Goal: Information Seeking & Learning: Learn about a topic

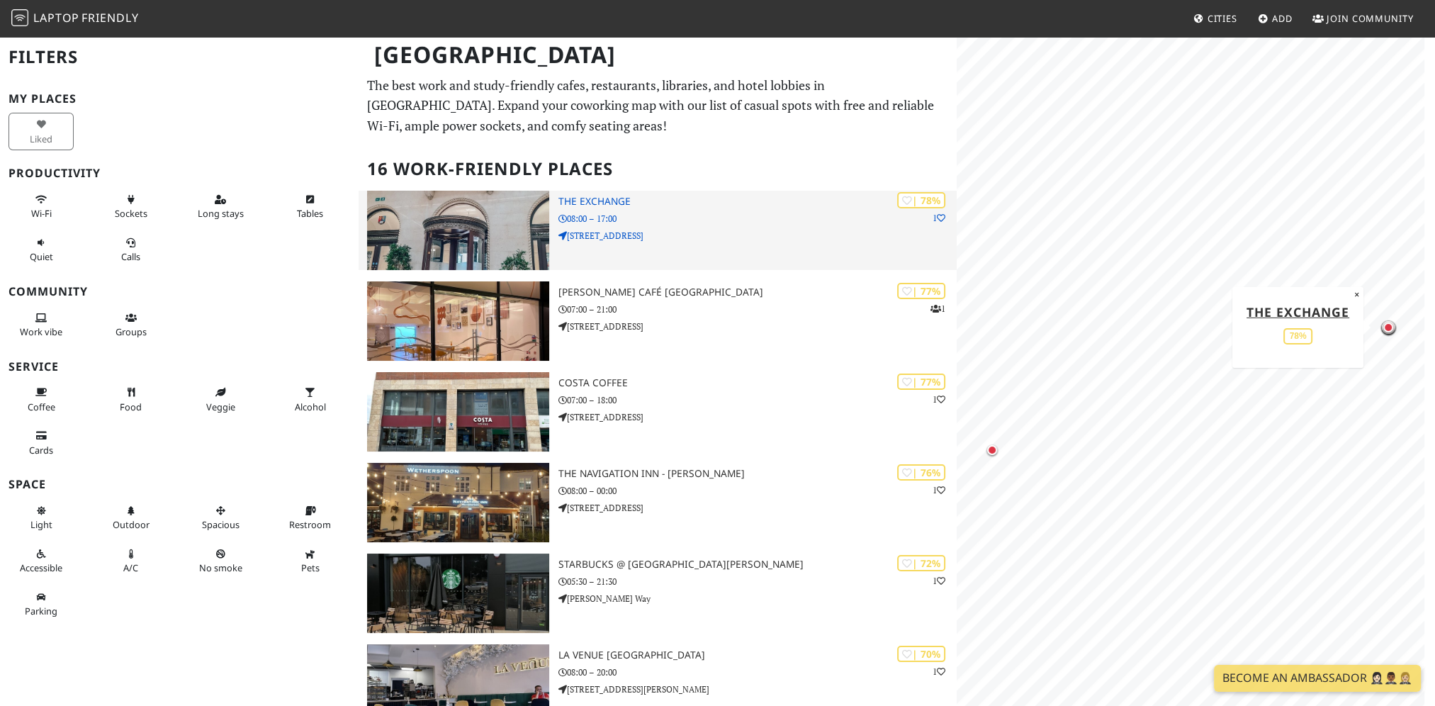
click at [618, 204] on h3 "The Exchange" at bounding box center [757, 202] width 398 height 12
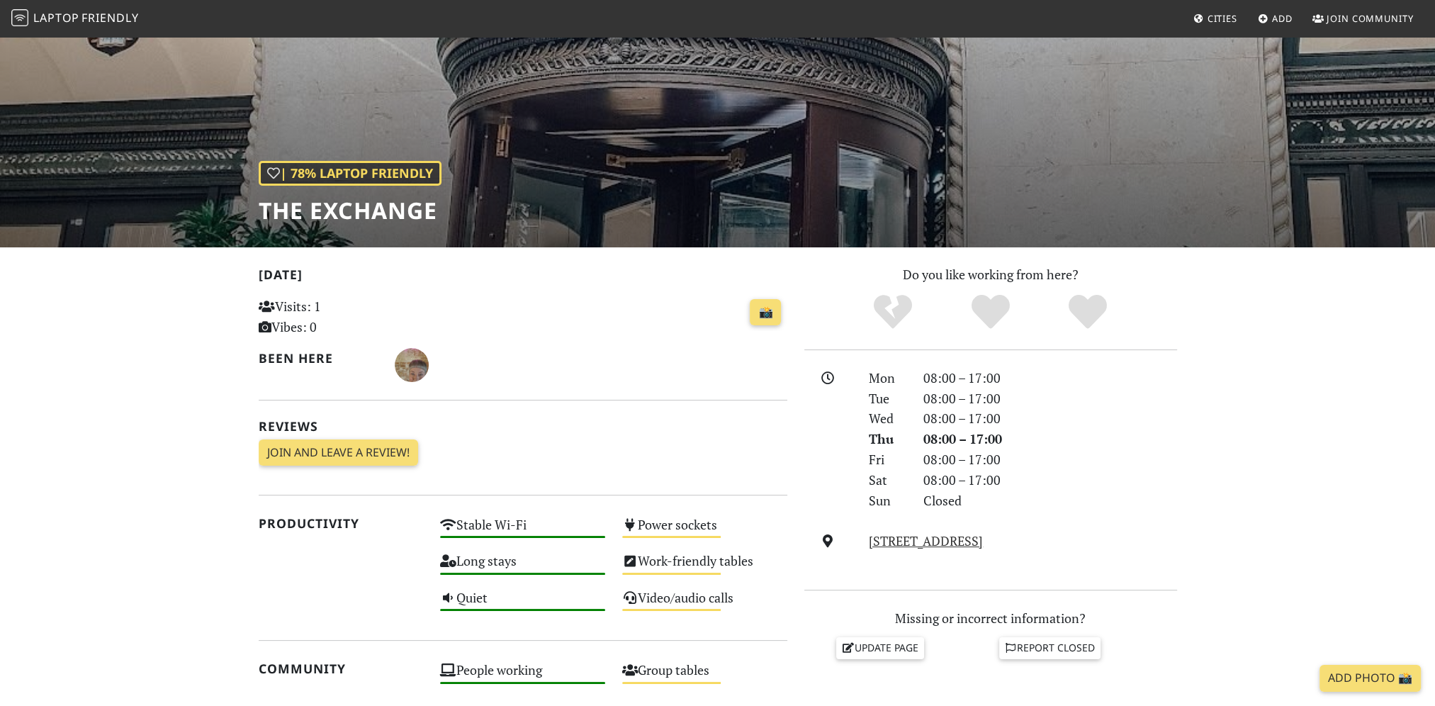
scroll to position [5, 0]
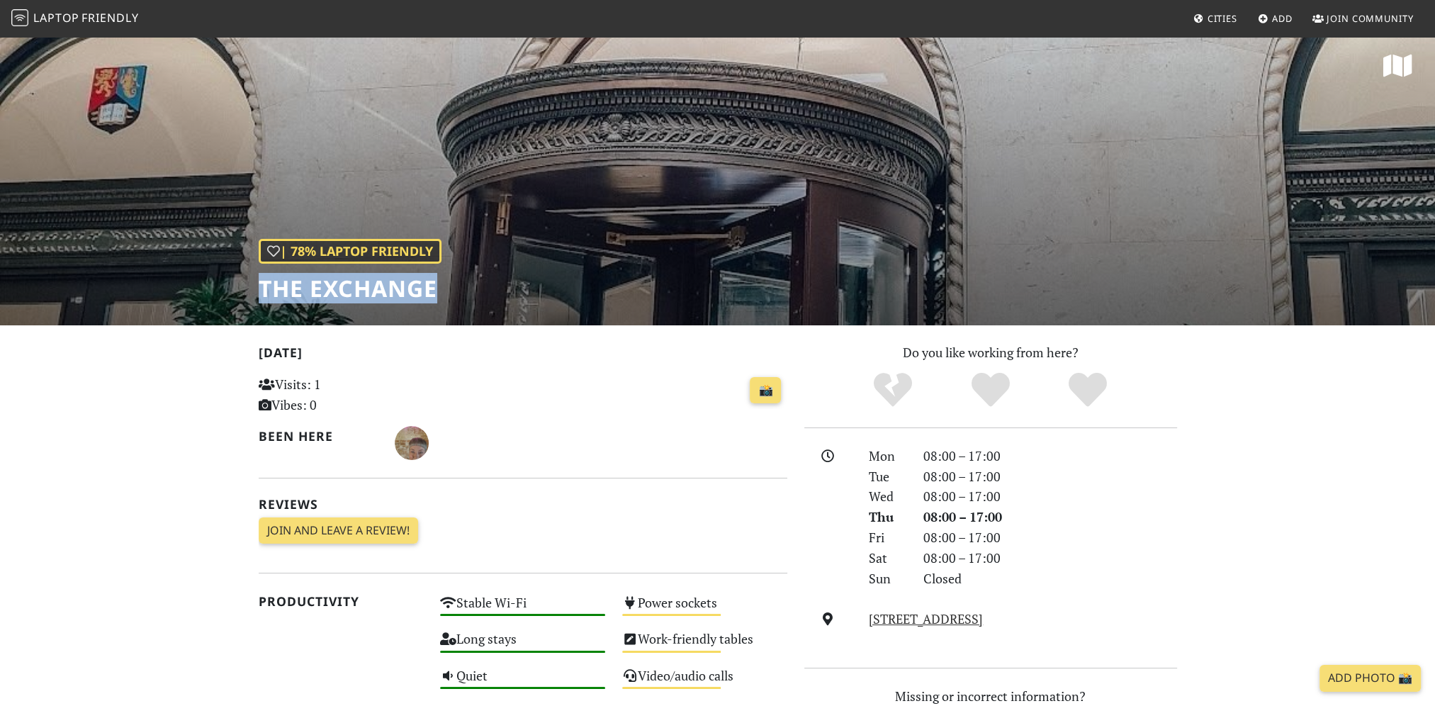
drag, startPoint x: 442, startPoint y: 287, endPoint x: 264, endPoint y: 291, distance: 178.6
click at [264, 291] on div "| 78% Laptop Friendly The Exchange" at bounding box center [717, 177] width 1435 height 295
copy h1 "The Exchange"
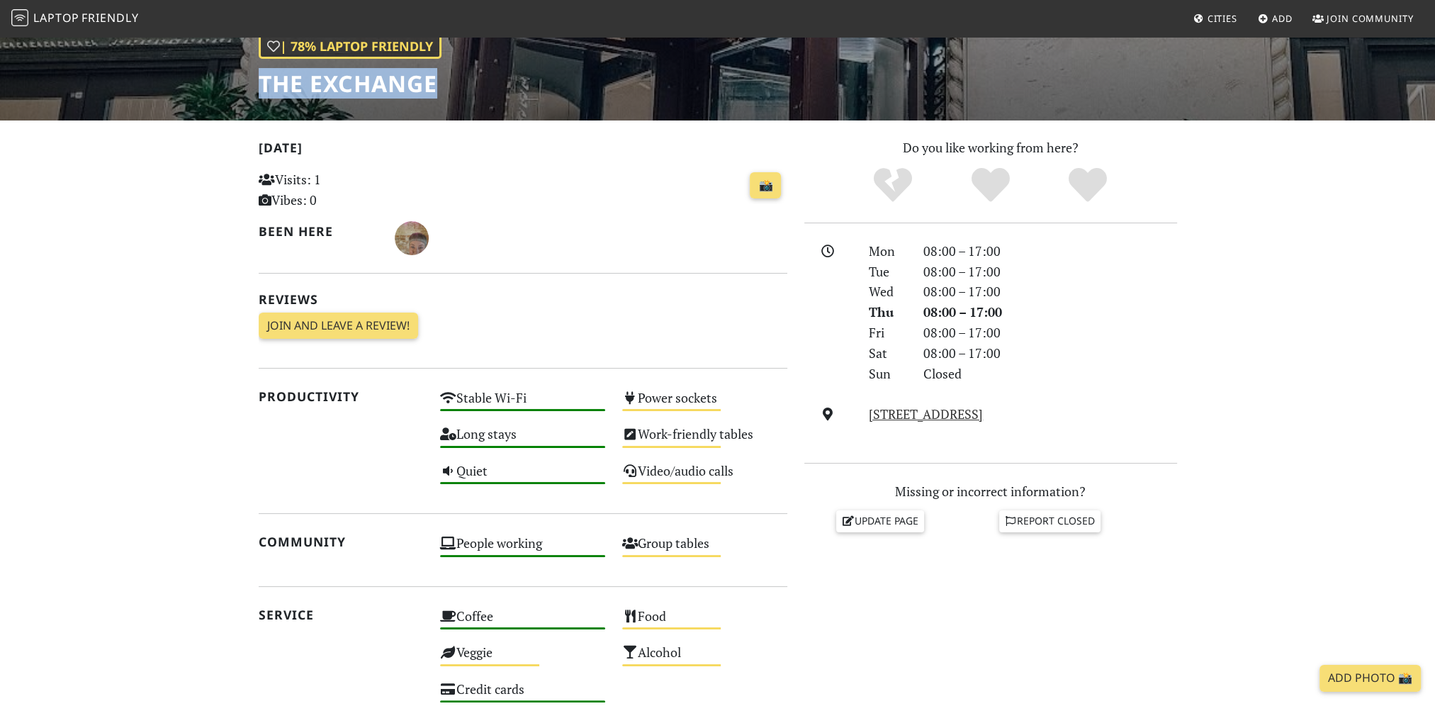
scroll to position [218, 0]
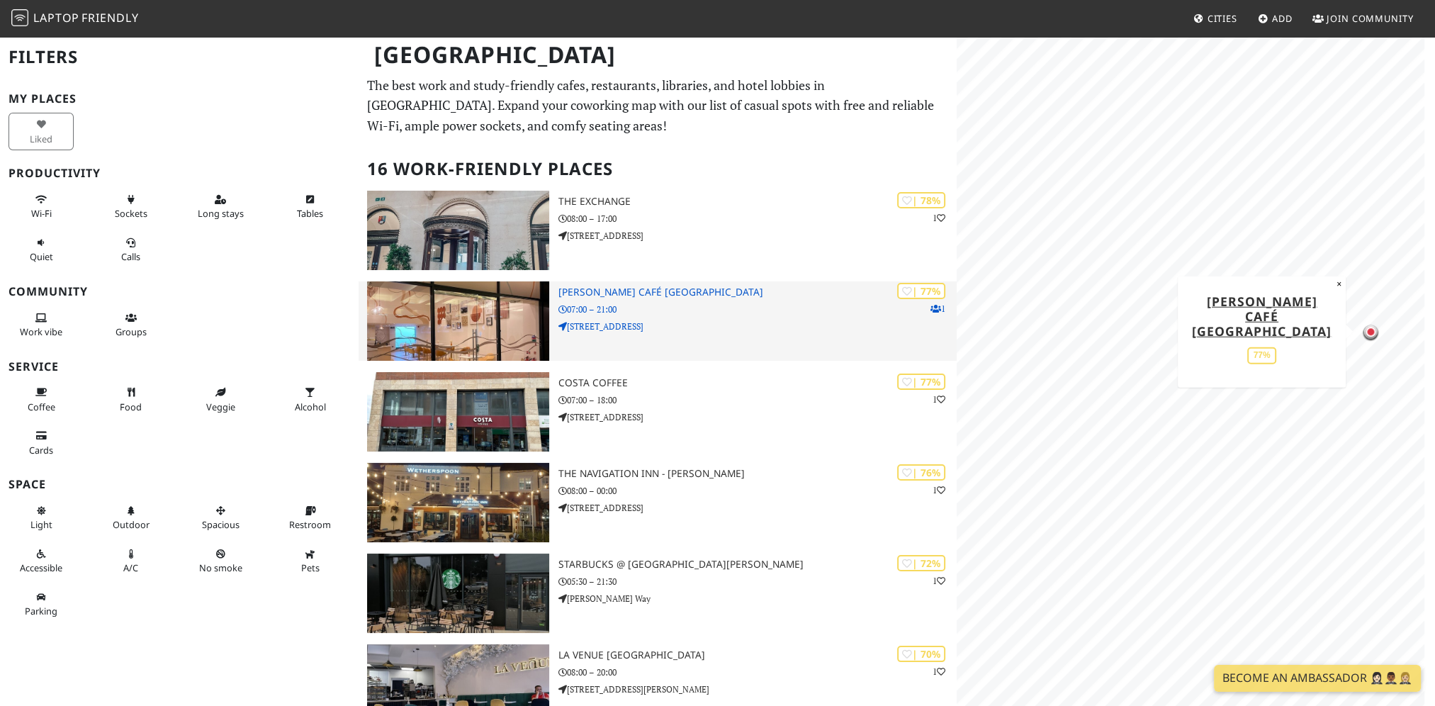
click at [650, 289] on h3 "[PERSON_NAME] Café [GEOGRAPHIC_DATA]" at bounding box center [757, 292] width 398 height 12
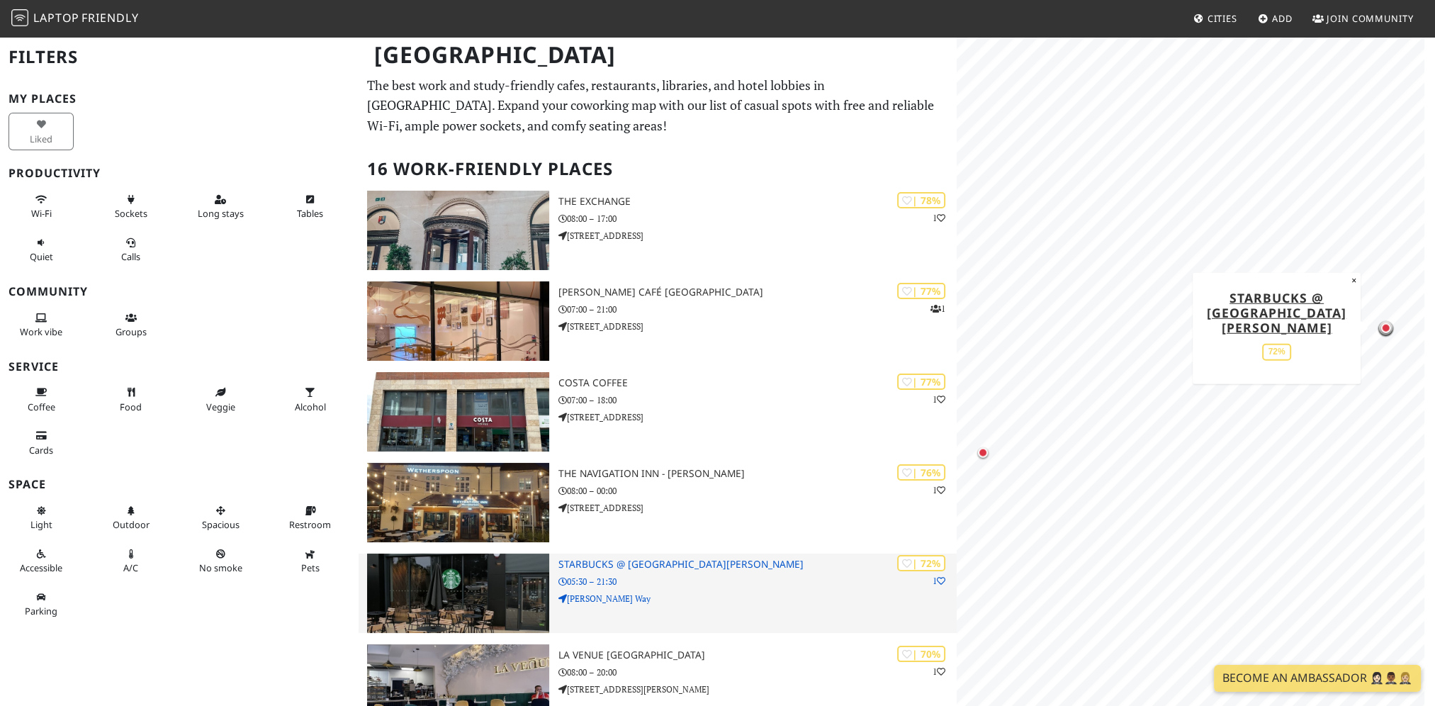
scroll to position [71, 0]
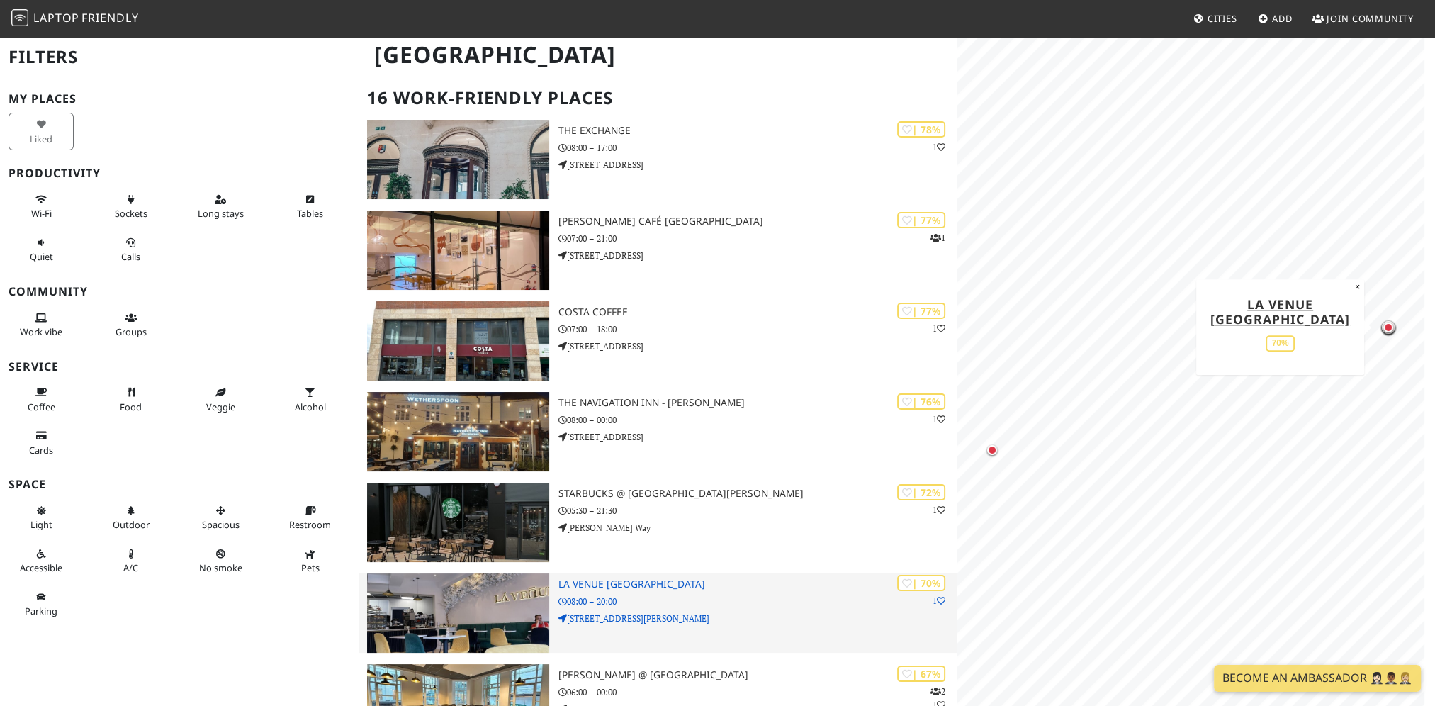
click at [590, 584] on h3 "La Venue [GEOGRAPHIC_DATA]" at bounding box center [757, 584] width 398 height 12
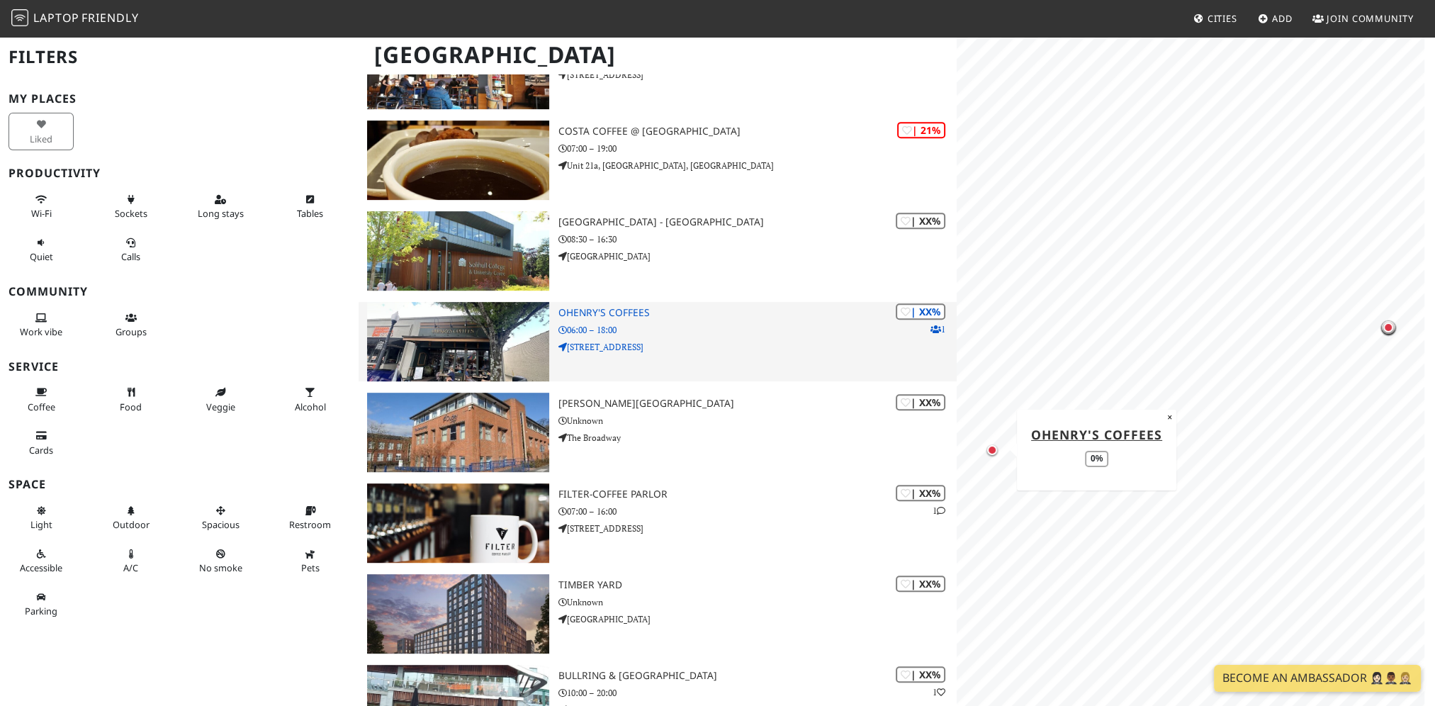
scroll to position [921, 0]
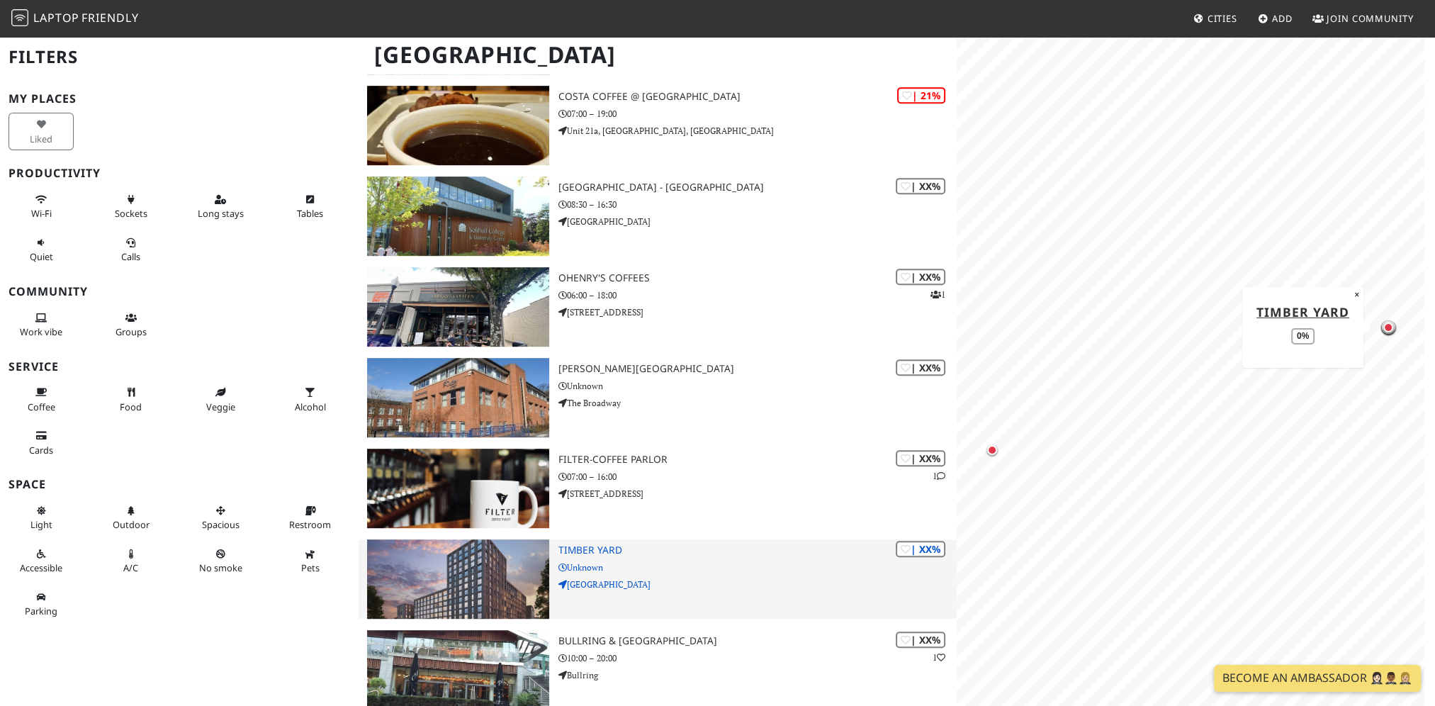
click at [614, 546] on h3 "Timber Yard" at bounding box center [757, 550] width 398 height 12
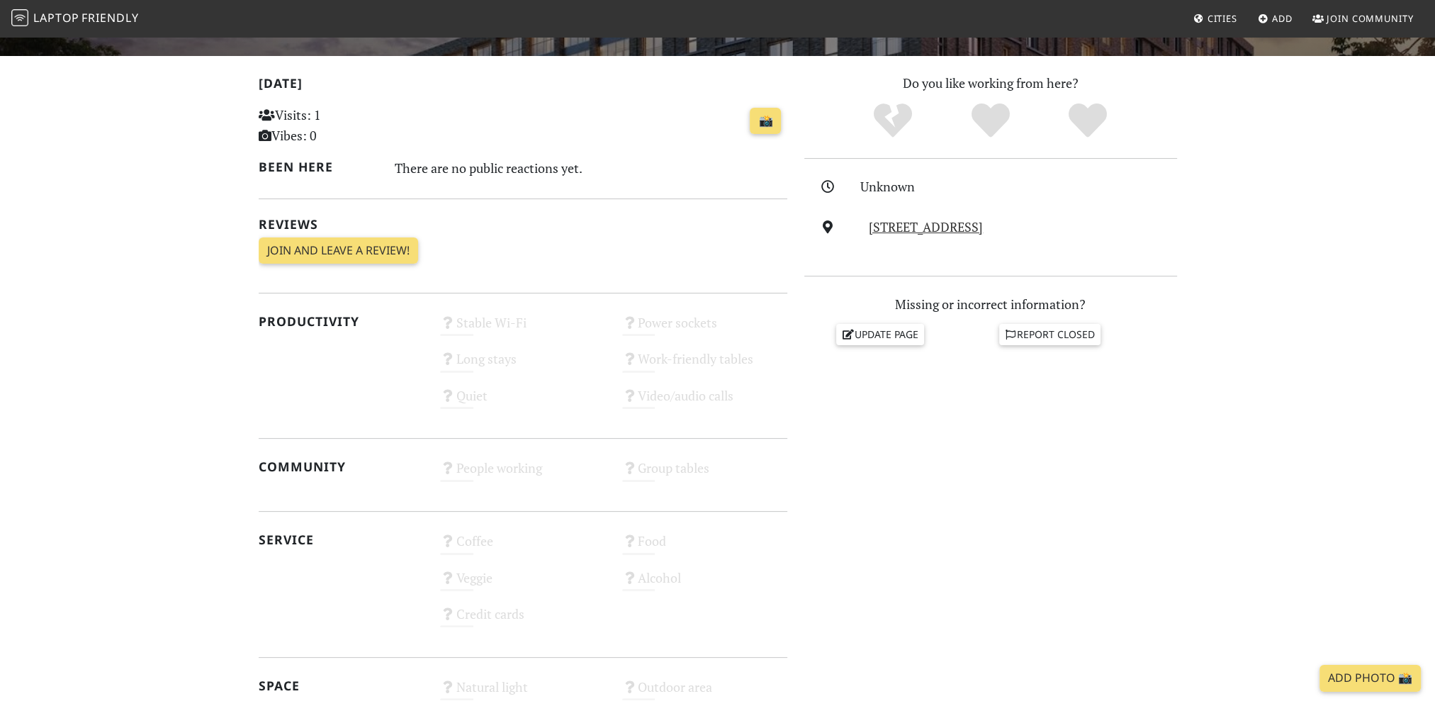
scroll to position [425, 0]
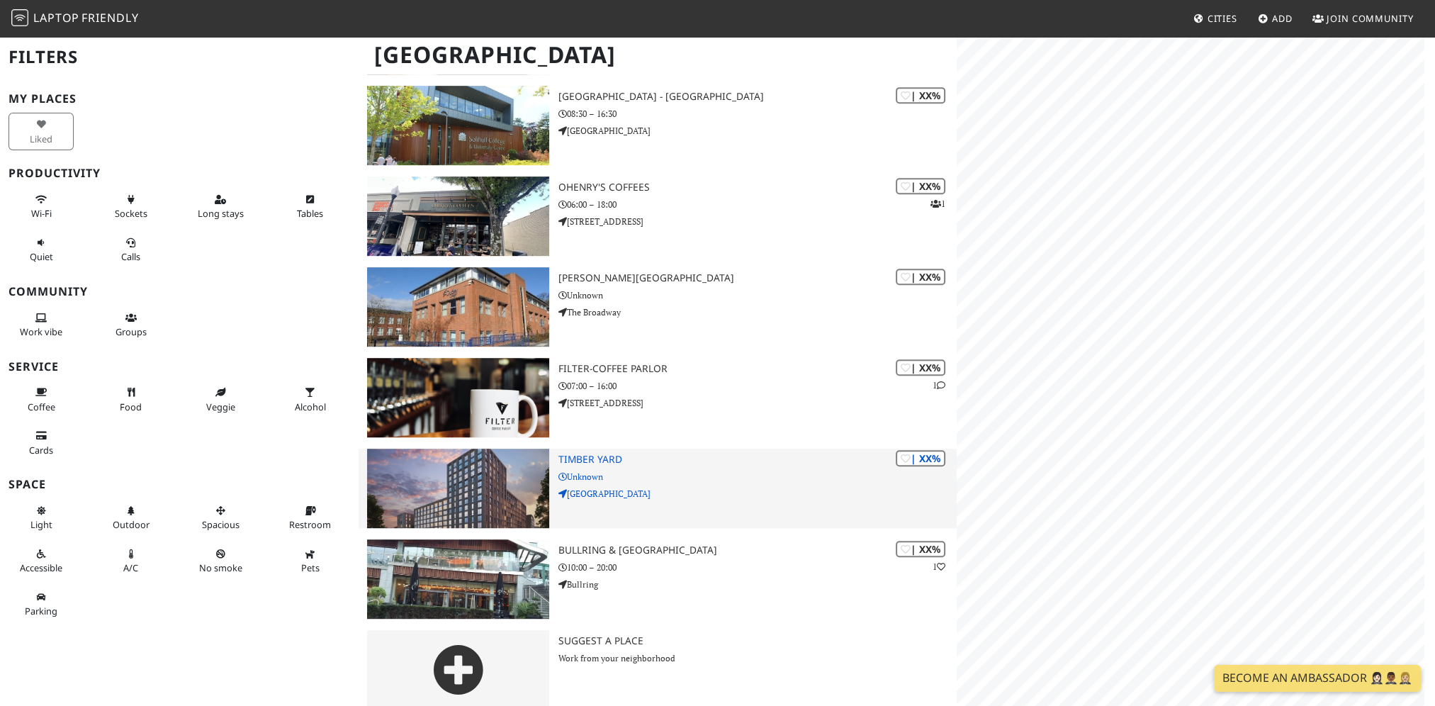
scroll to position [1026, 0]
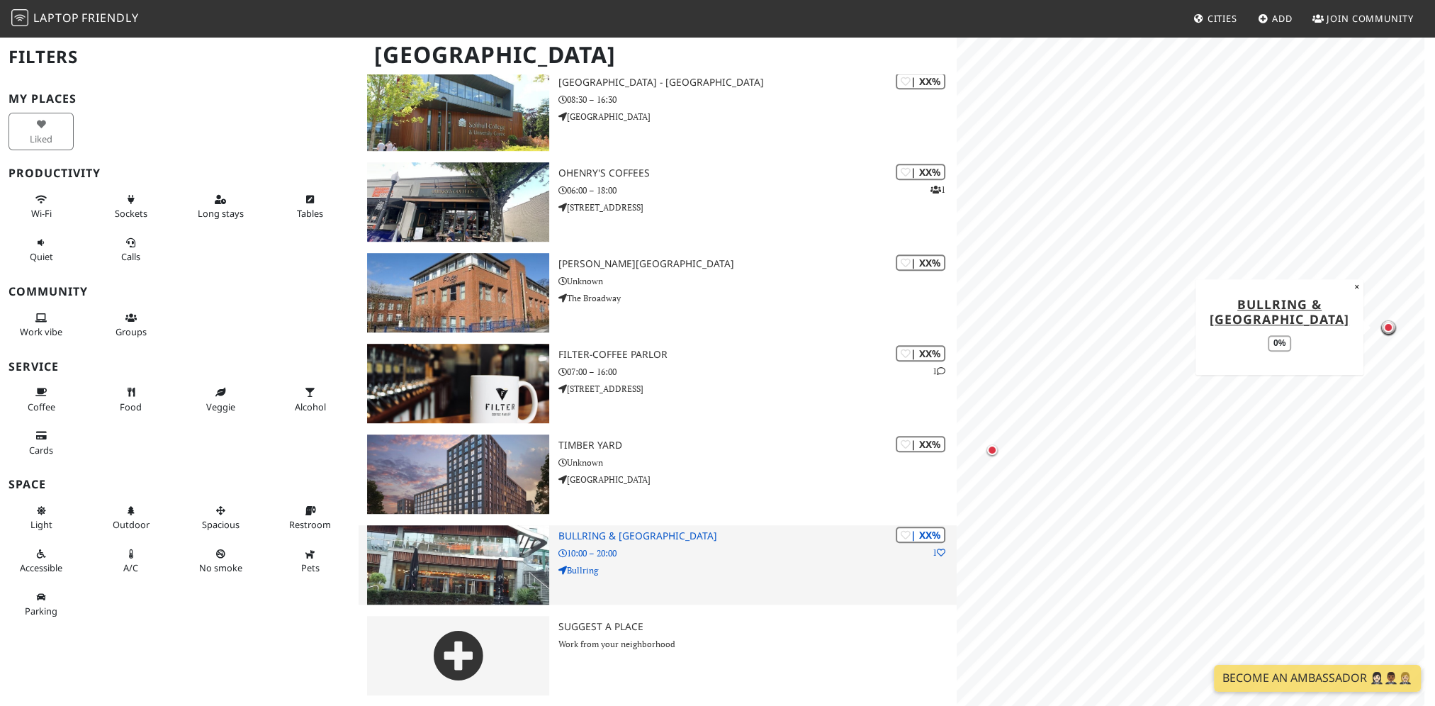
click at [632, 536] on h3 "Bullring & [GEOGRAPHIC_DATA]" at bounding box center [757, 536] width 398 height 12
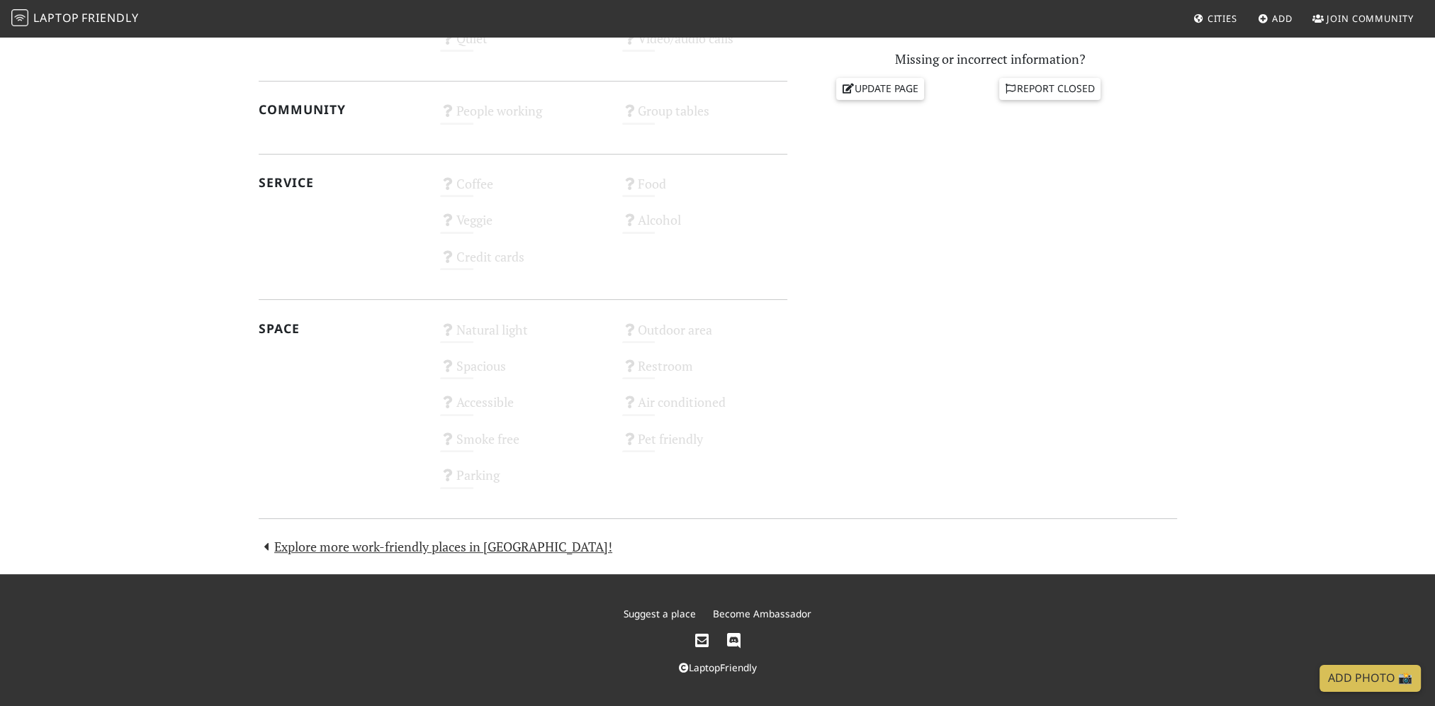
scroll to position [643, 0]
